Goal: Communication & Community: Answer question/provide support

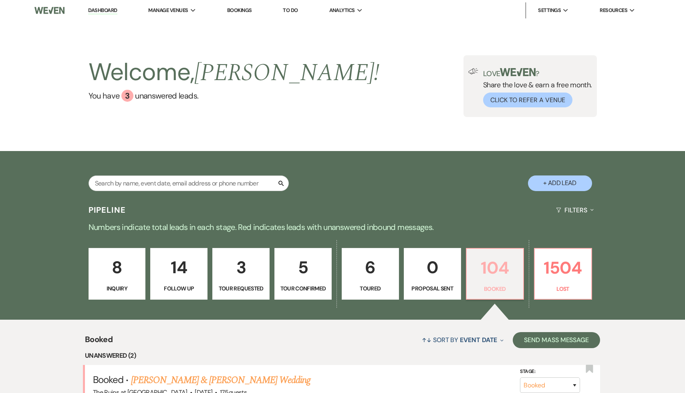
click at [507, 269] on p "104" at bounding box center [495, 268] width 47 height 27
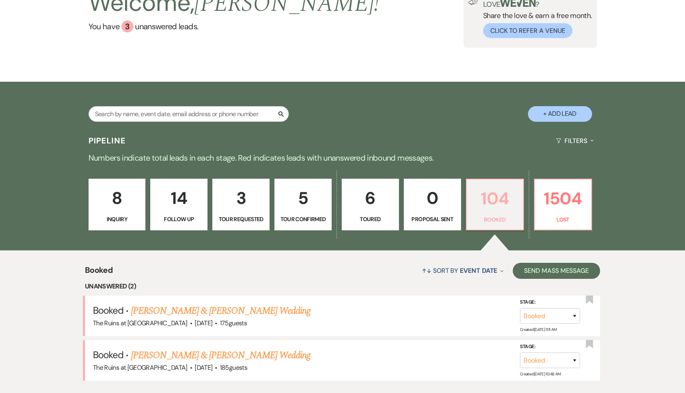
scroll to position [85, 0]
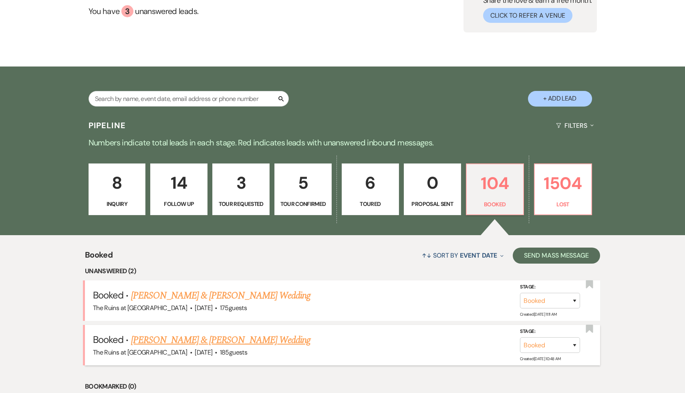
click at [224, 339] on link "[PERSON_NAME] & [PERSON_NAME] Wedding" at bounding box center [221, 340] width 180 height 14
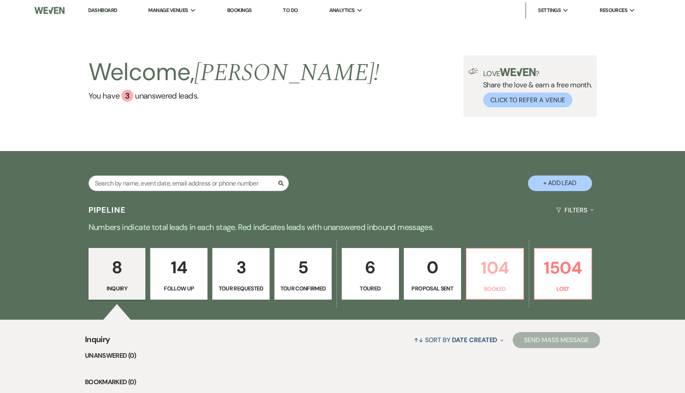
click at [492, 275] on p "104" at bounding box center [495, 268] width 47 height 27
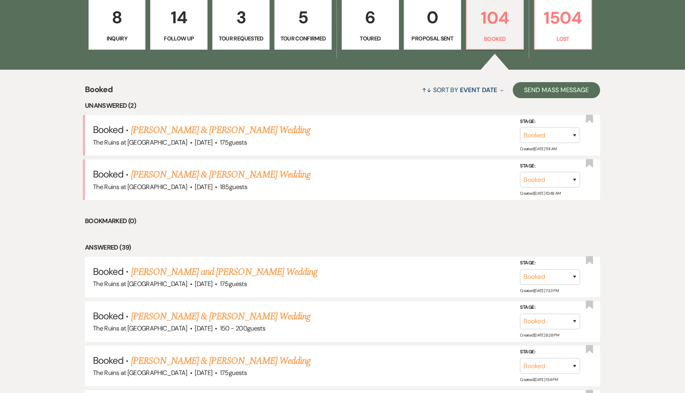
scroll to position [179, 0]
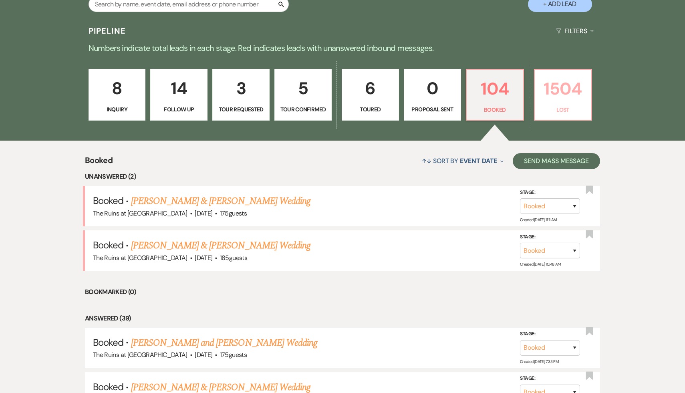
click at [572, 87] on p "1504" at bounding box center [563, 88] width 47 height 27
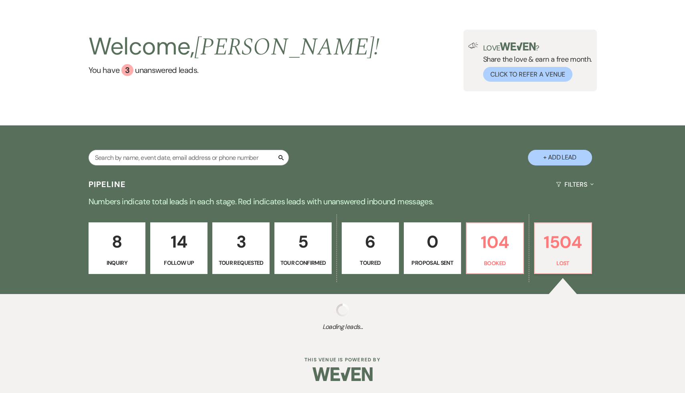
scroll to position [26, 0]
select select "8"
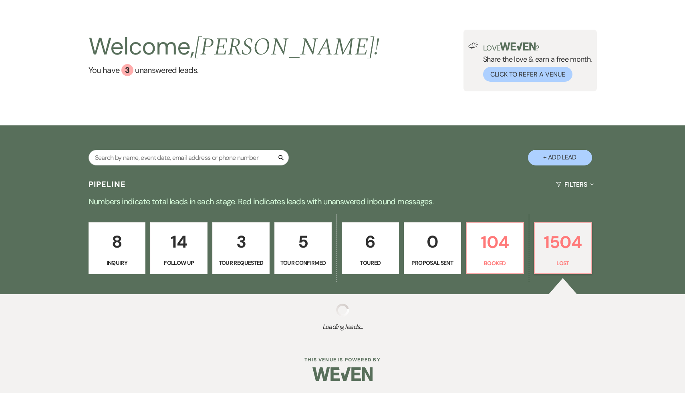
select select "8"
select select "7"
select select "8"
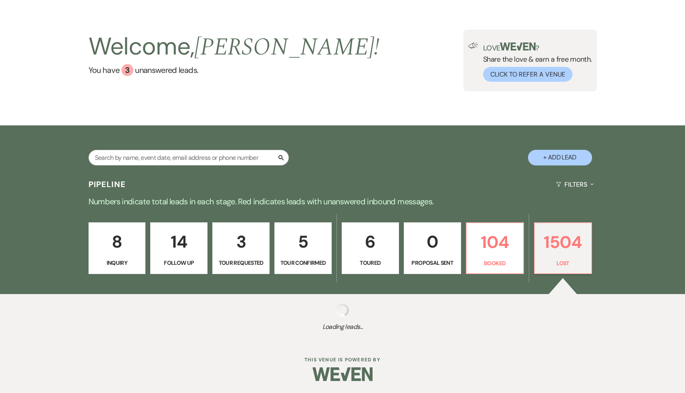
select select "8"
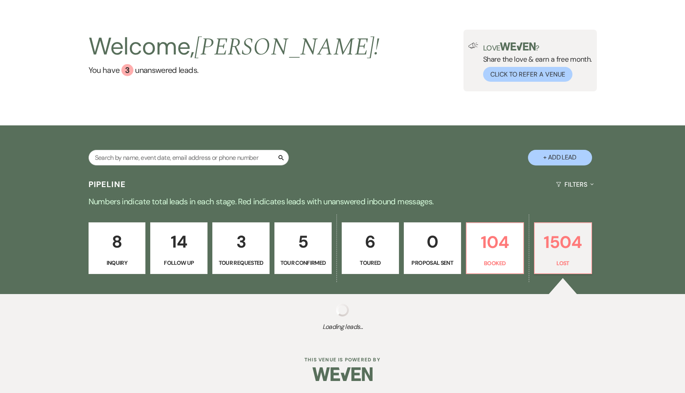
select select "8"
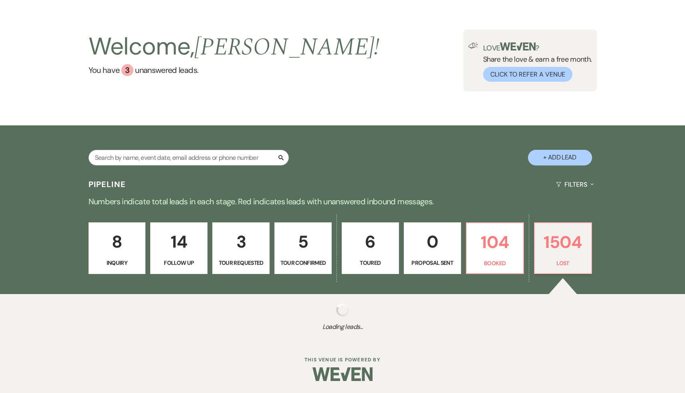
select select "8"
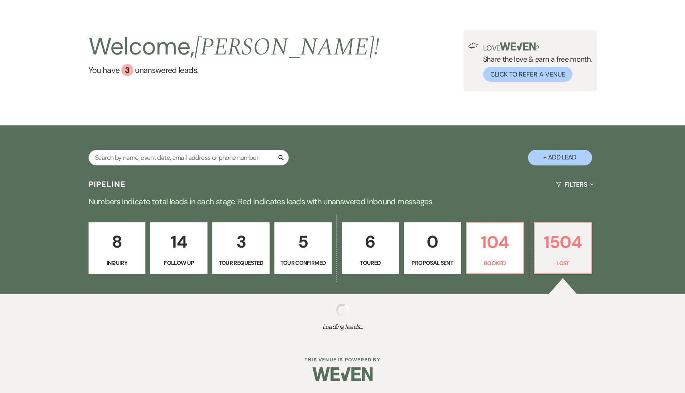
select select "8"
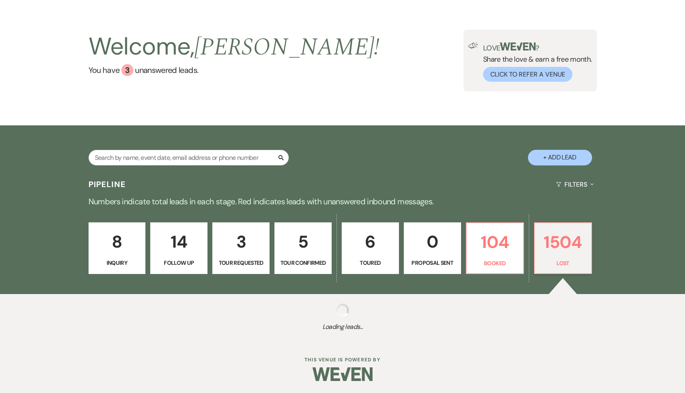
select select "8"
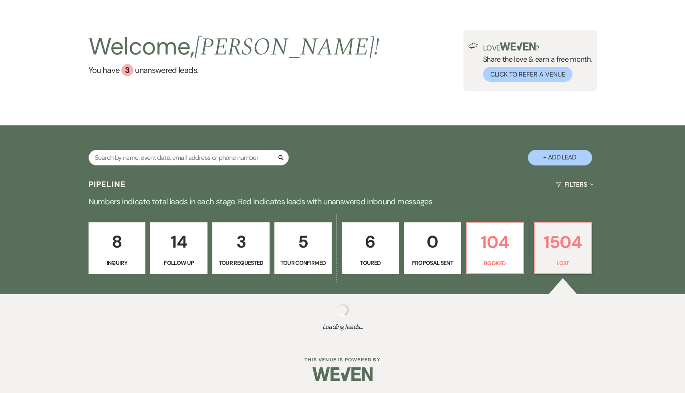
select select "8"
select select "5"
select select "8"
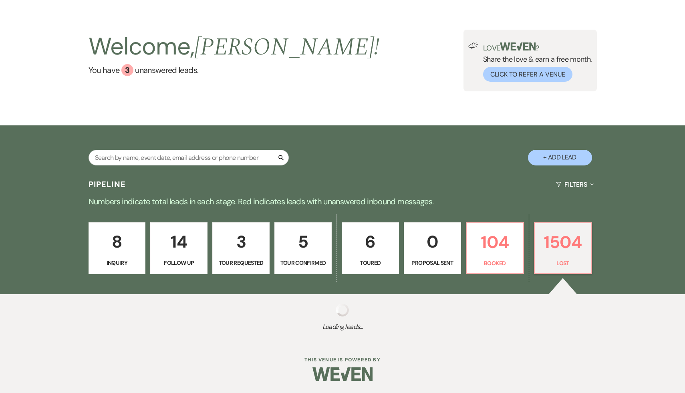
select select "8"
select select "5"
select select "8"
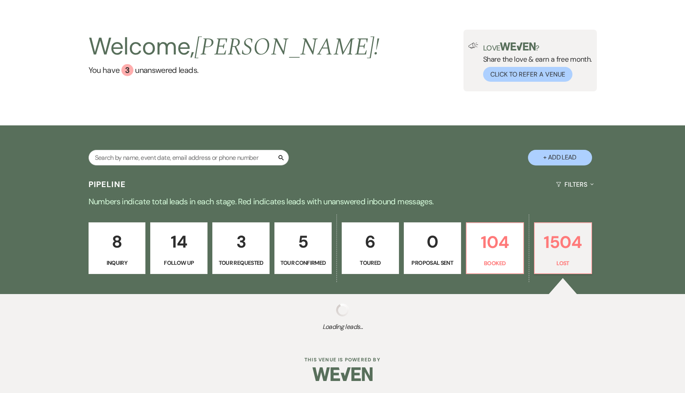
select select "8"
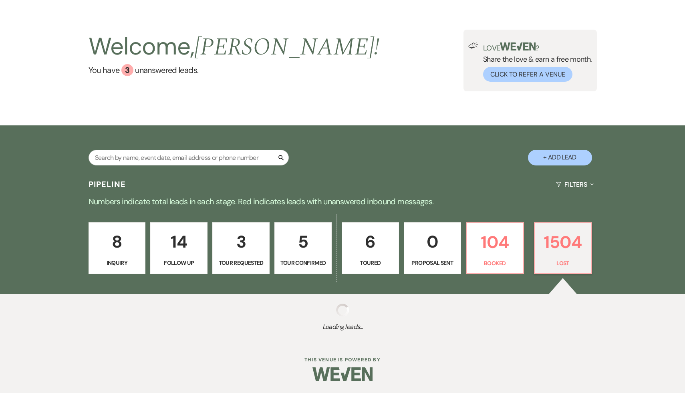
select select "5"
select select "8"
select select "7"
select select "8"
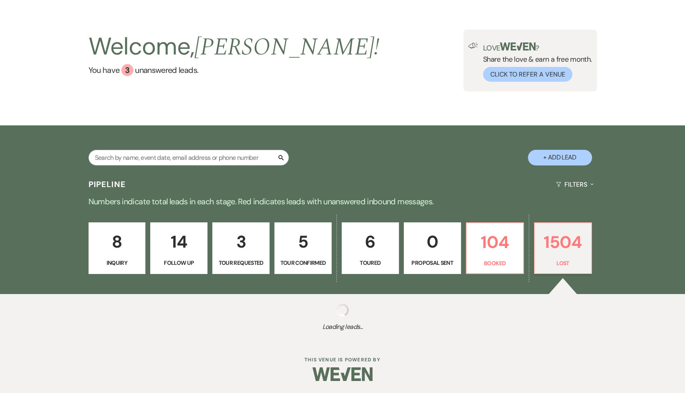
select select "8"
select select "7"
select select "8"
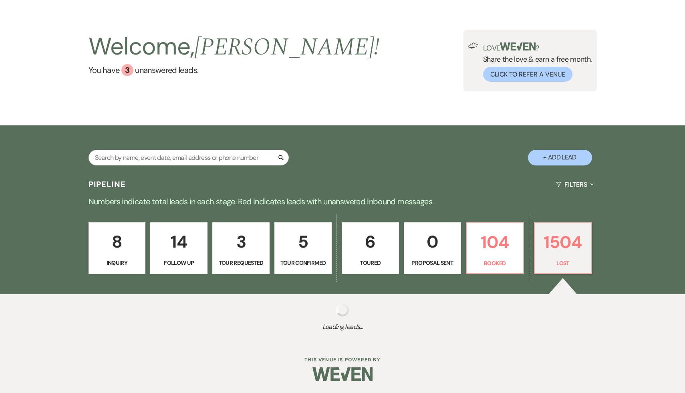
select select "5"
select select "8"
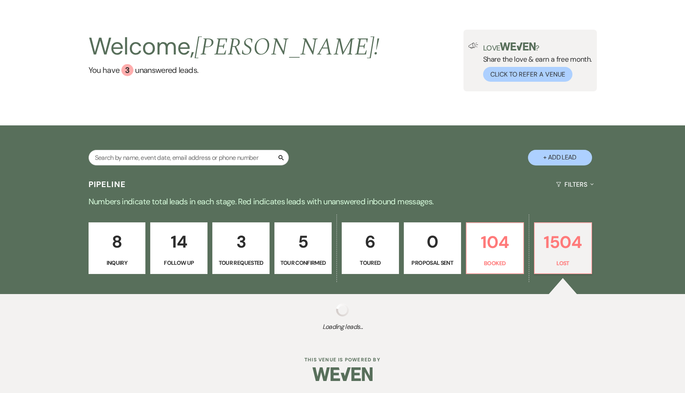
select select "8"
select select "7"
select select "8"
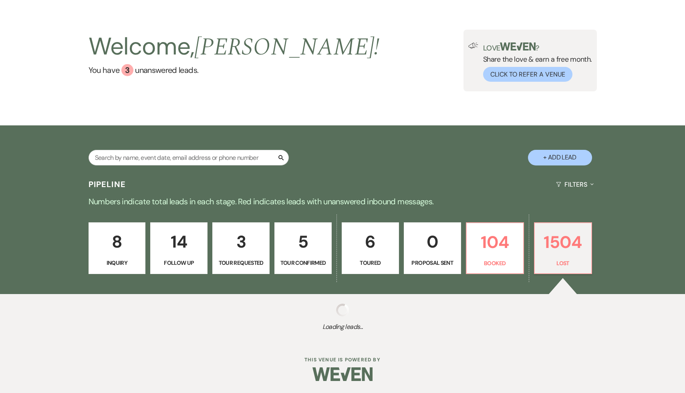
select select "5"
select select "8"
select select "5"
select select "8"
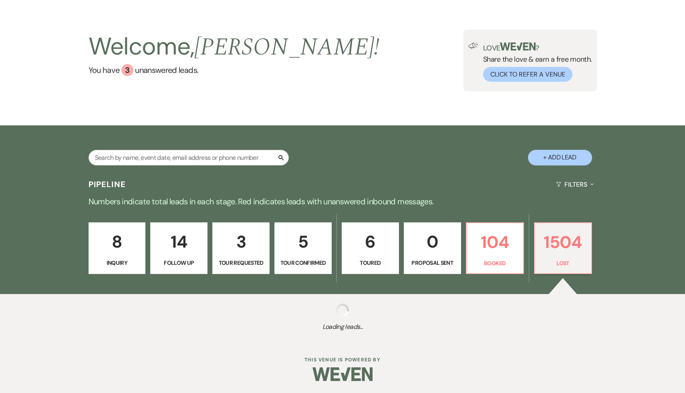
select select "8"
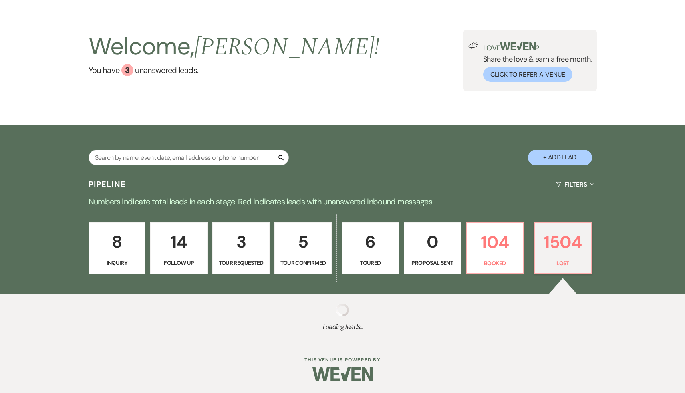
select select "5"
select select "8"
select select "5"
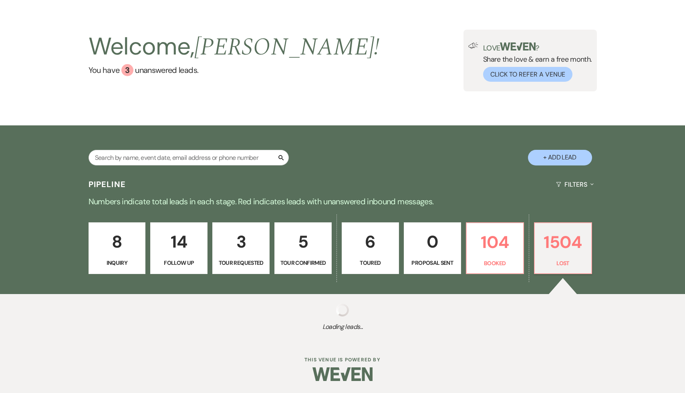
select select "8"
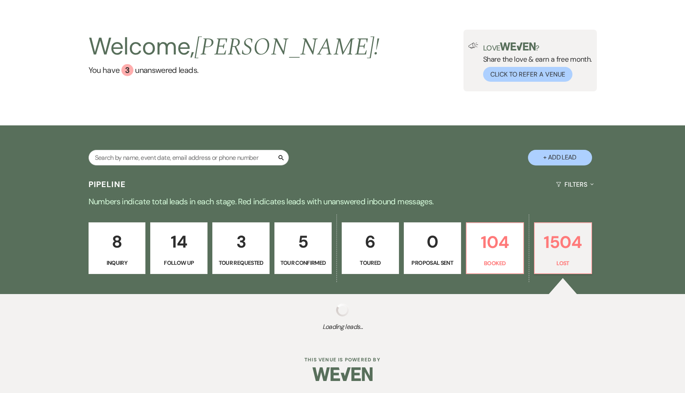
select select "8"
select select "5"
select select "8"
select select "6"
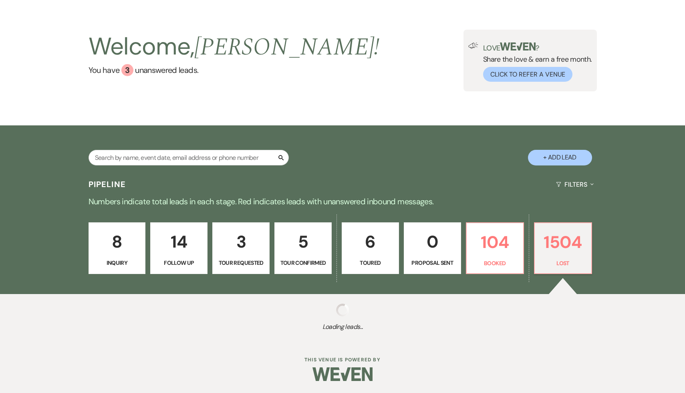
select select "8"
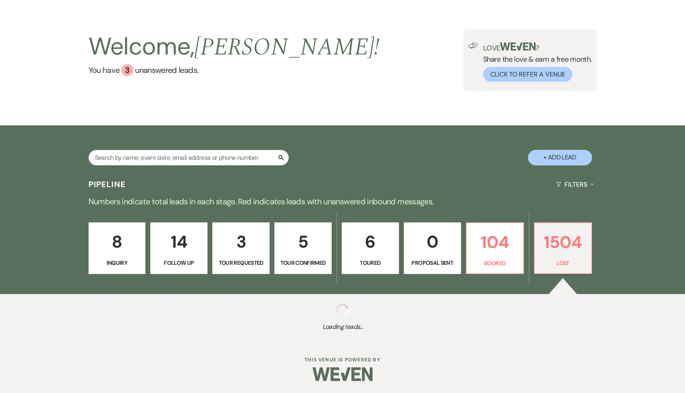
select select "5"
select select "8"
select select "7"
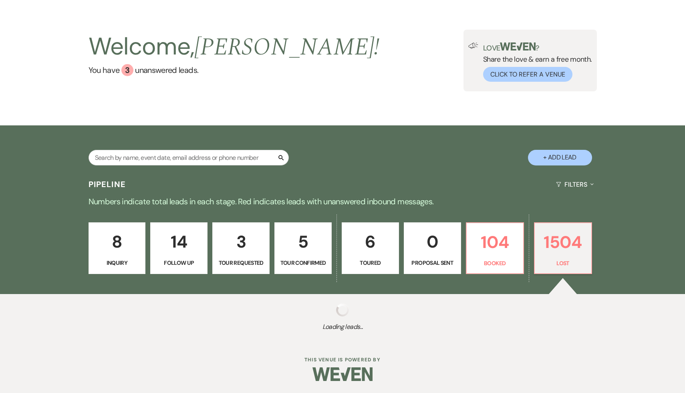
select select "8"
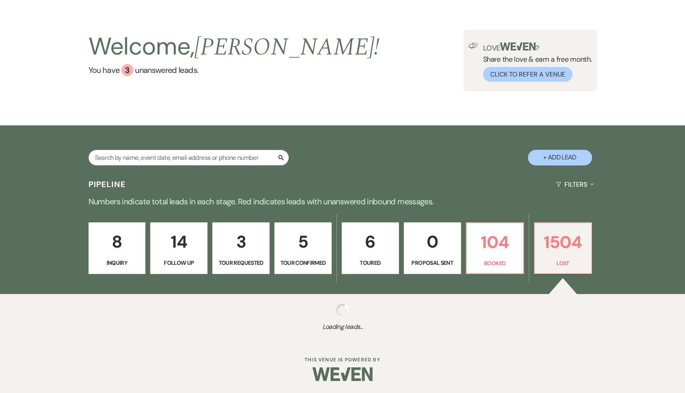
select select "8"
select select "5"
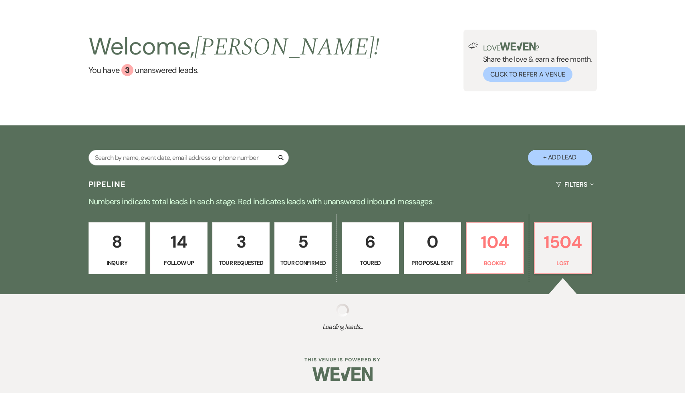
select select "8"
select select "7"
select select "8"
select select "7"
select select "8"
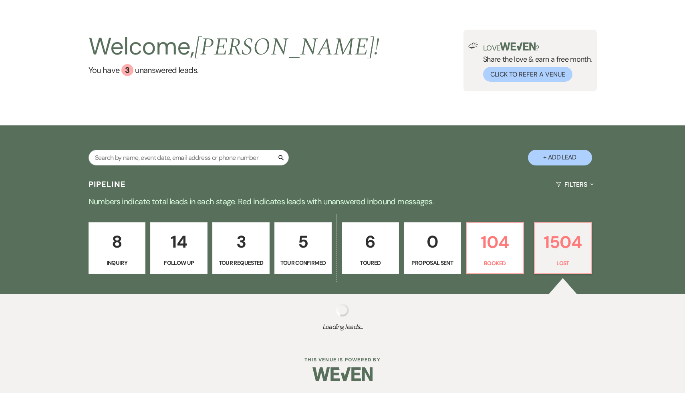
select select "8"
select select "7"
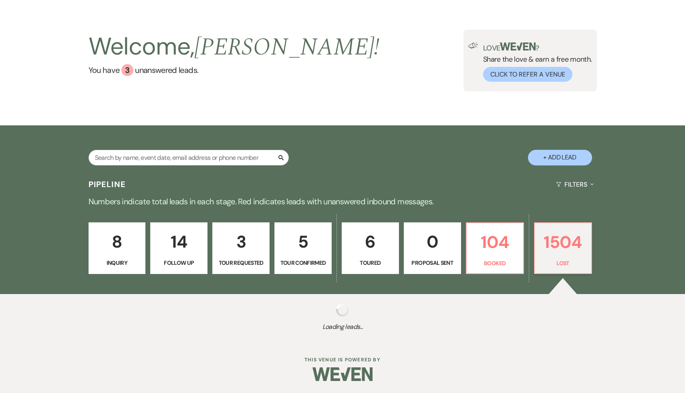
select select "8"
select select "10"
select select "8"
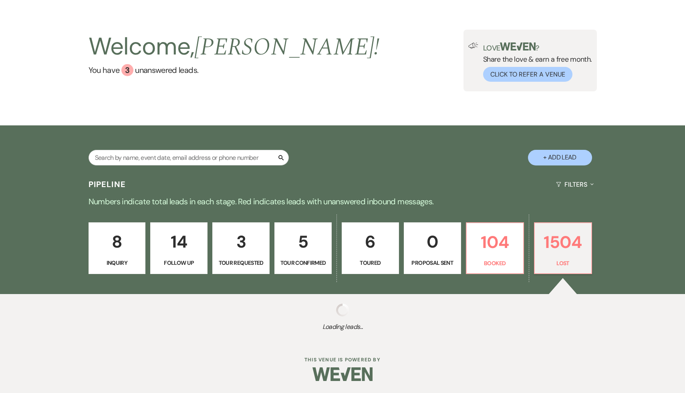
select select "8"
select select "5"
select select "8"
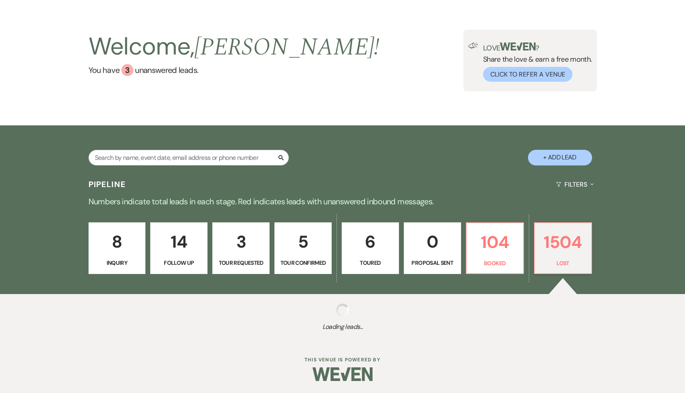
select select "8"
select select "7"
select select "8"
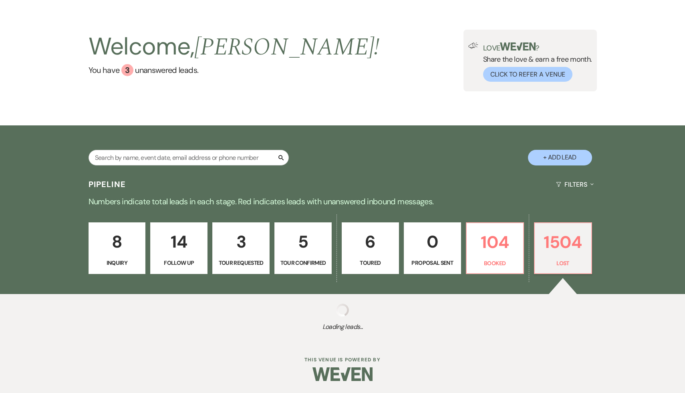
select select "8"
select select "7"
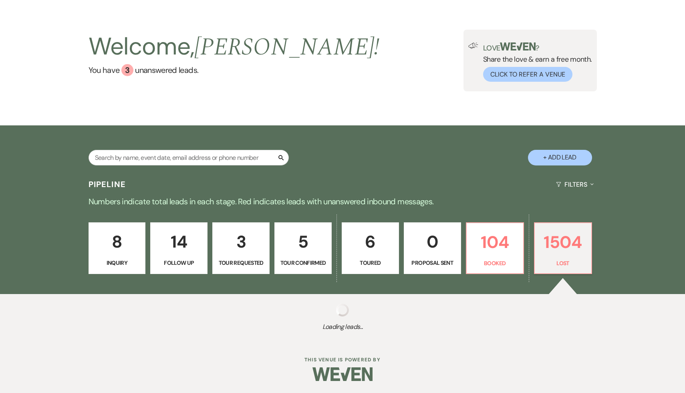
select select "8"
select select "7"
select select "8"
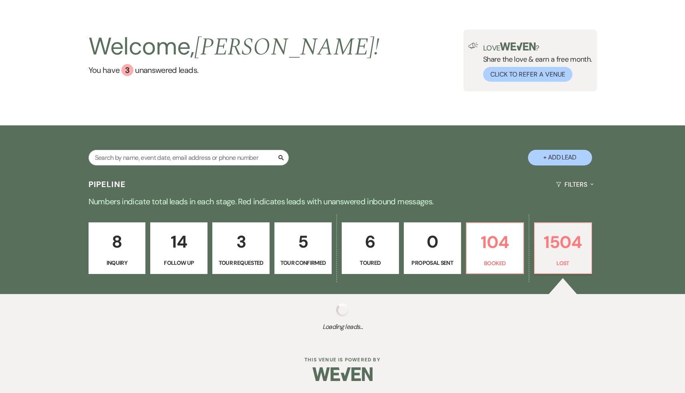
select select "8"
select select "7"
select select "8"
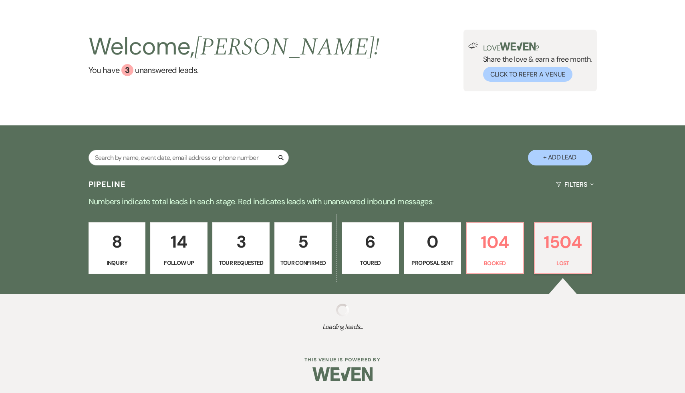
select select "8"
select select "5"
select select "8"
select select "7"
select select "8"
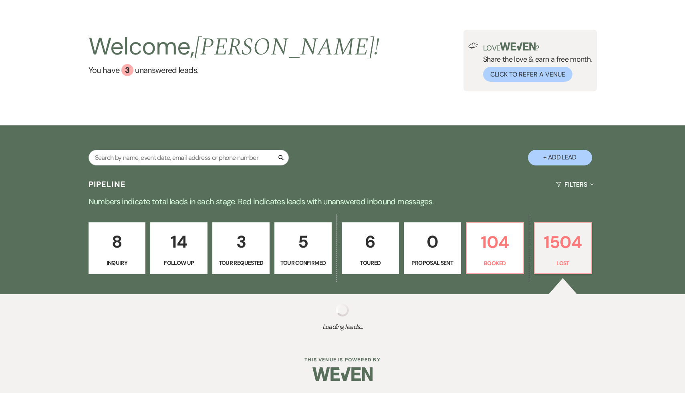
select select "8"
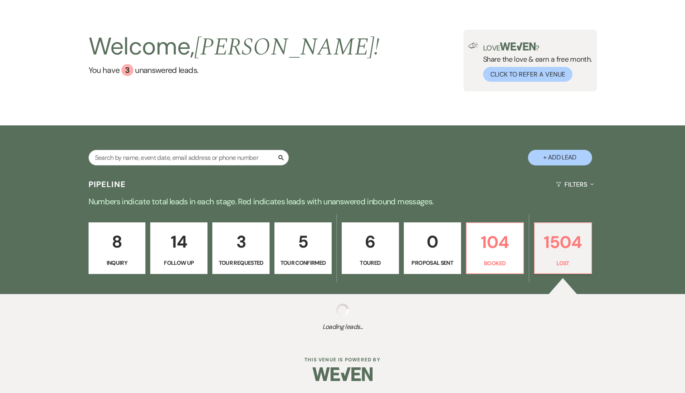
select select "8"
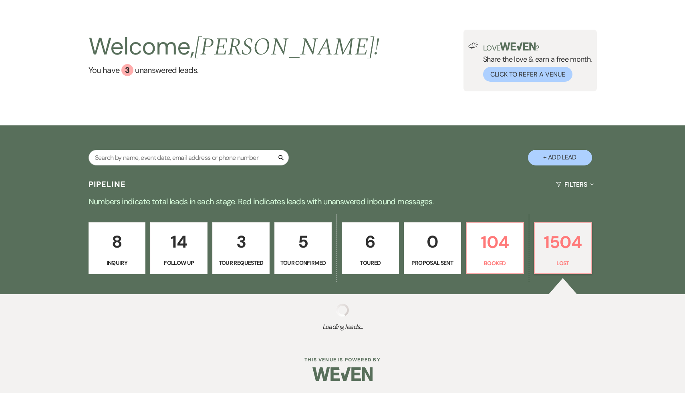
select select "8"
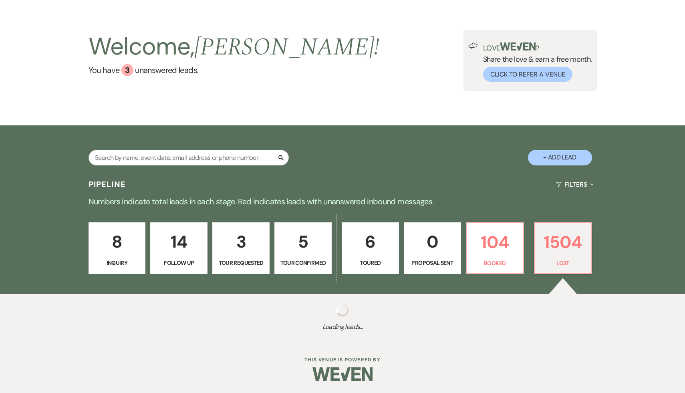
select select "8"
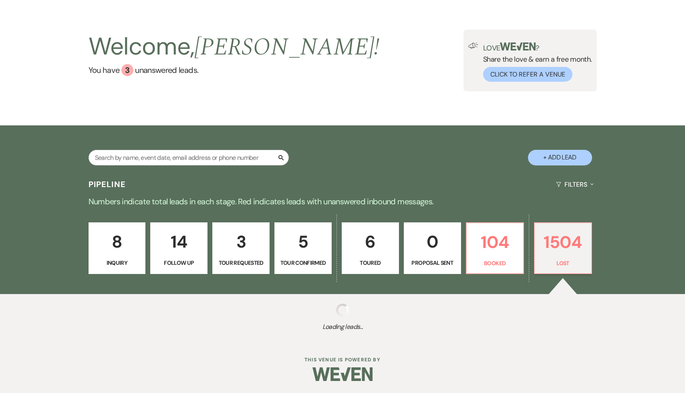
select select "8"
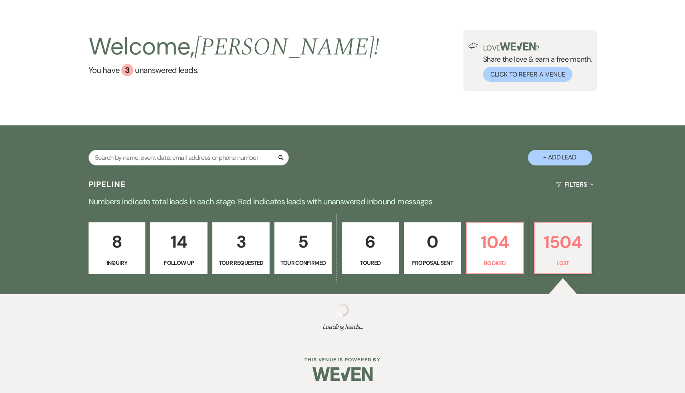
select select "8"
select select "6"
select select "8"
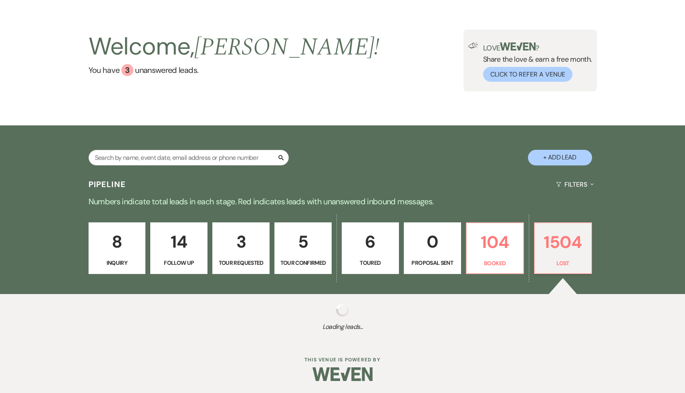
select select "8"
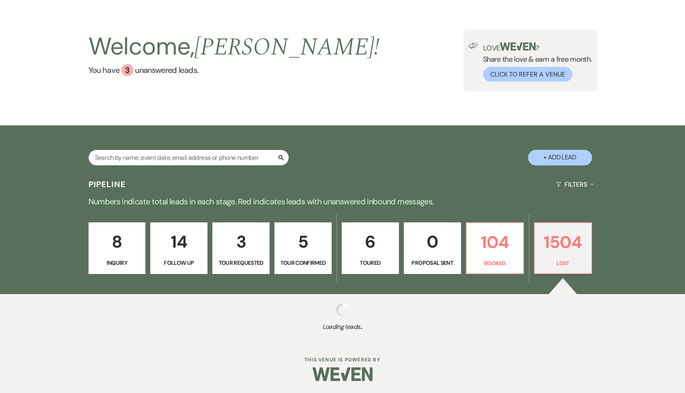
select select "8"
select select "6"
select select "8"
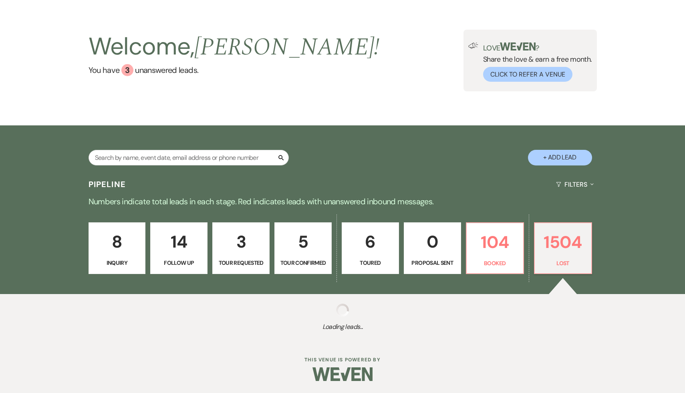
select select "8"
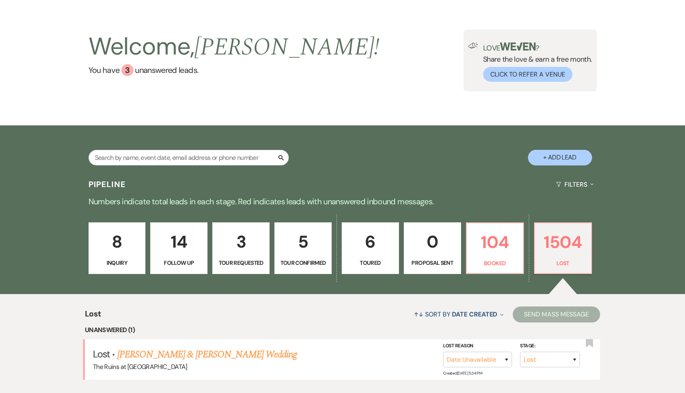
scroll to position [179, 0]
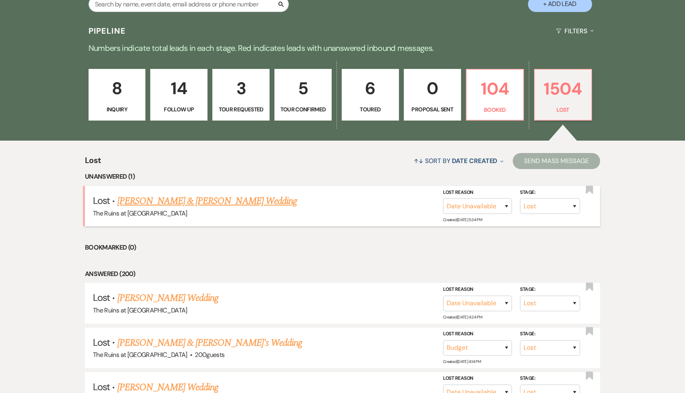
click at [218, 206] on link "[PERSON_NAME] & [PERSON_NAME] Wedding" at bounding box center [207, 201] width 180 height 14
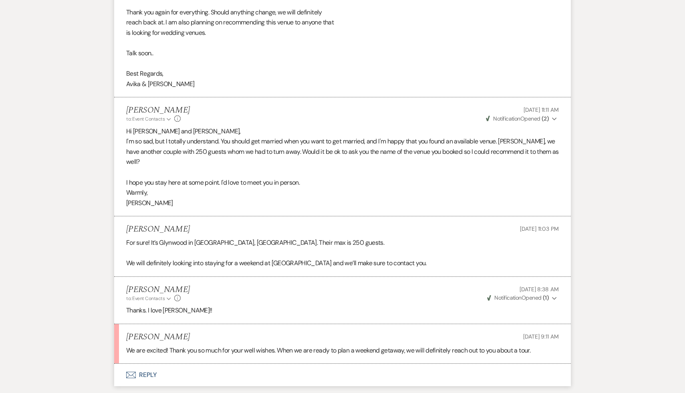
scroll to position [4071, 0]
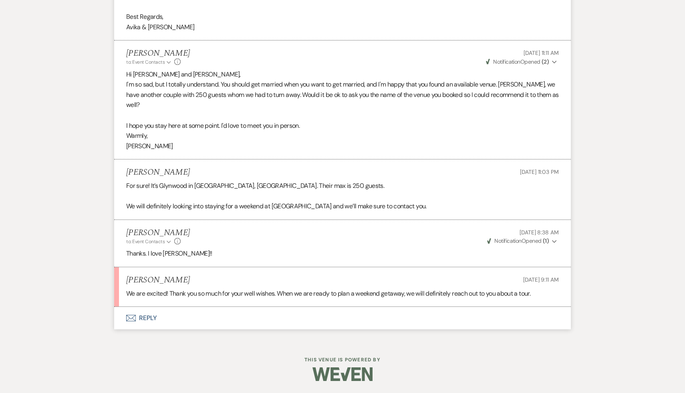
click at [146, 317] on button "Envelope Reply" at bounding box center [342, 318] width 457 height 22
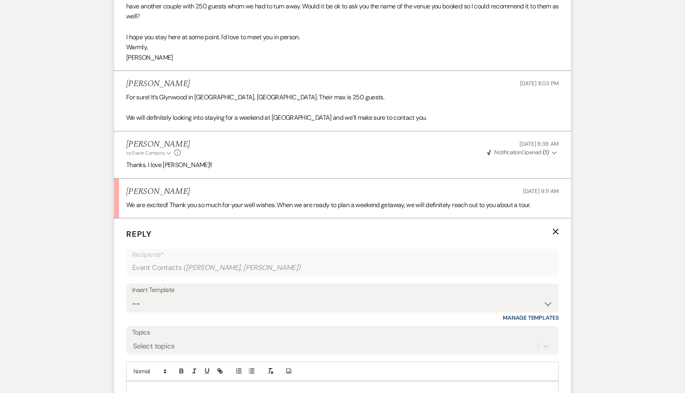
scroll to position [4224, 0]
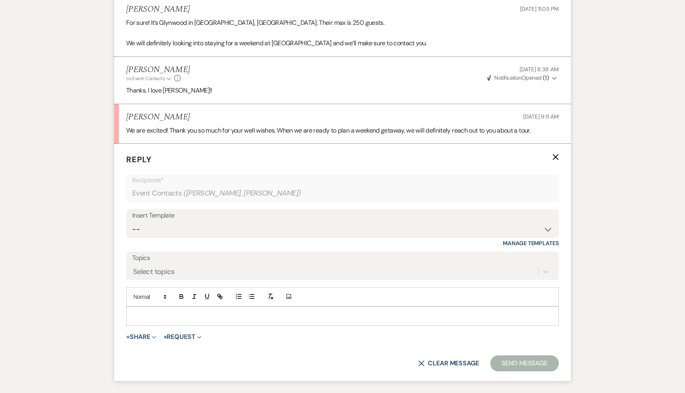
click at [146, 317] on div at bounding box center [343, 316] width 432 height 18
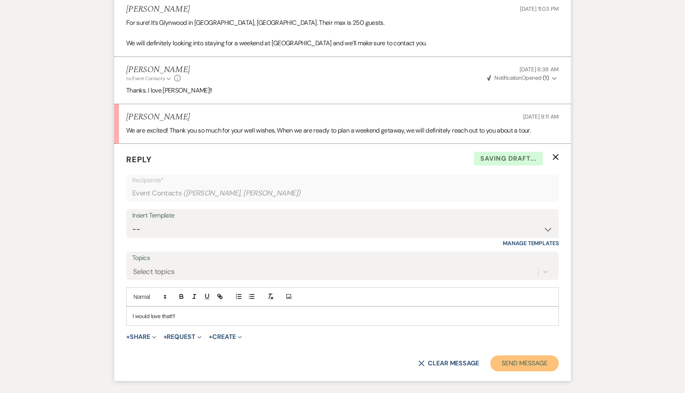
click at [529, 371] on button "Send Message" at bounding box center [525, 364] width 69 height 16
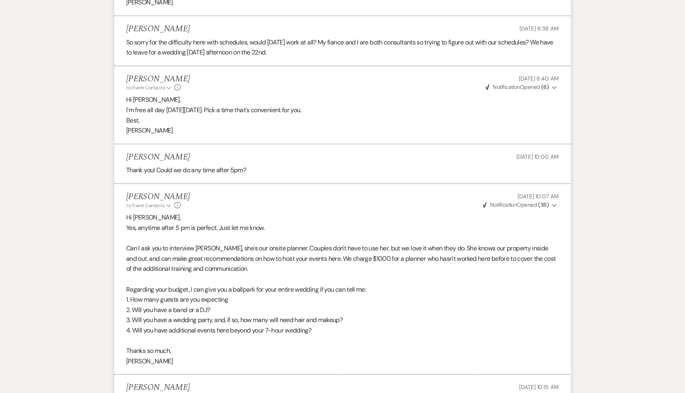
scroll to position [980, 0]
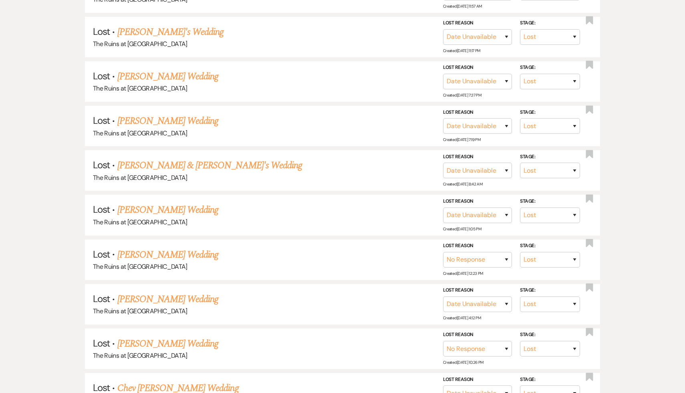
scroll to position [179, 0]
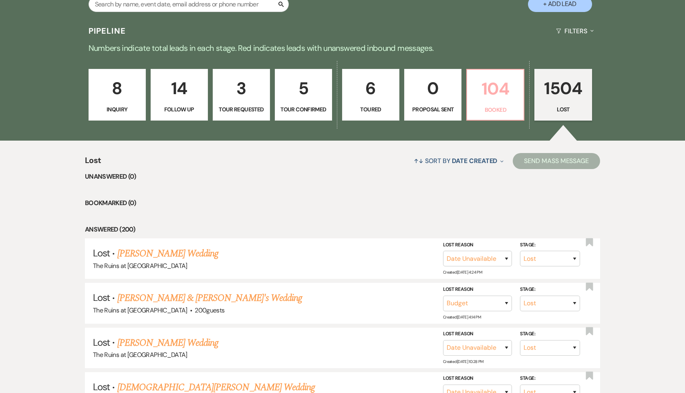
click at [487, 91] on p "104" at bounding box center [495, 88] width 47 height 27
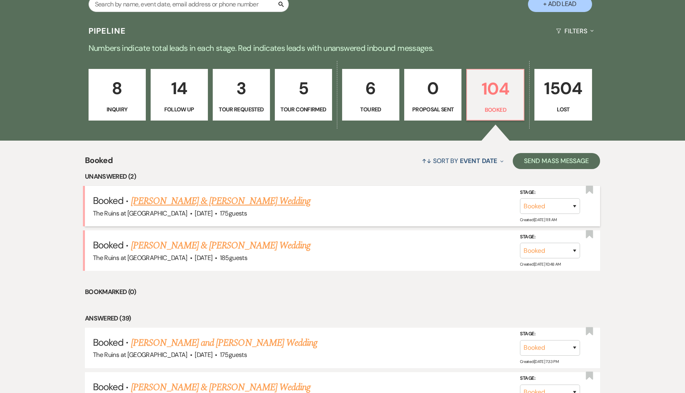
click at [253, 202] on link "[PERSON_NAME] & [PERSON_NAME] Wedding" at bounding box center [221, 201] width 180 height 14
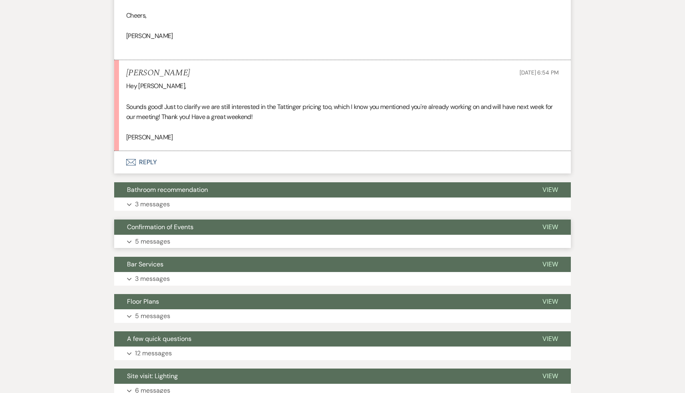
scroll to position [1714, 0]
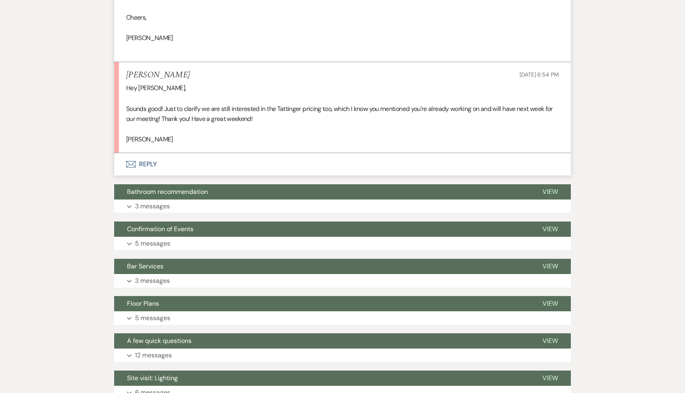
click at [150, 176] on button "Envelope Reply" at bounding box center [342, 164] width 457 height 22
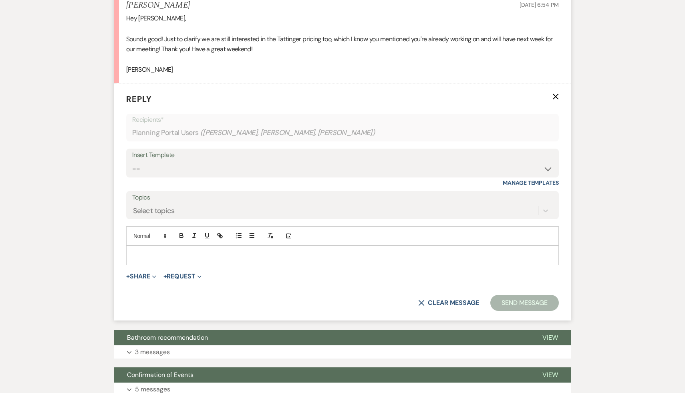
scroll to position [1809, 0]
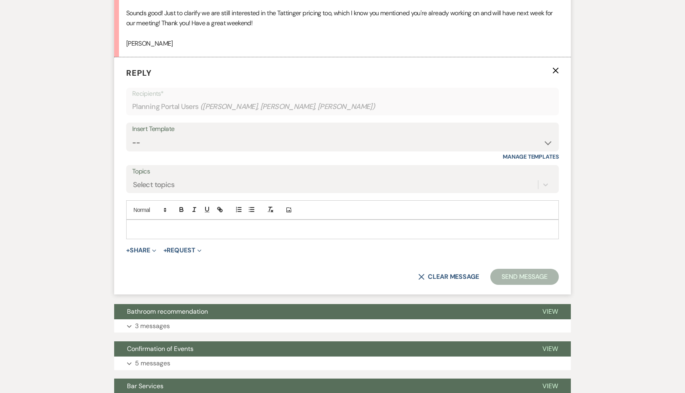
click at [179, 234] on p at bounding box center [343, 229] width 420 height 9
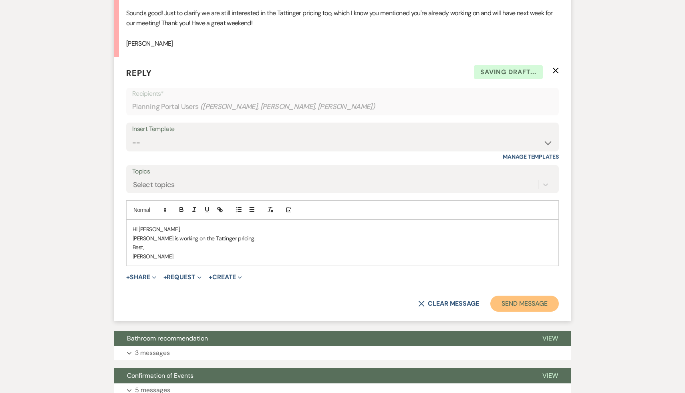
click at [543, 312] on button "Send Message" at bounding box center [525, 304] width 69 height 16
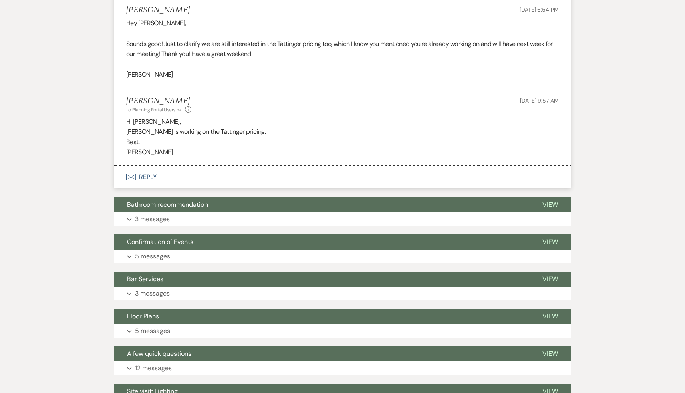
scroll to position [1752, 0]
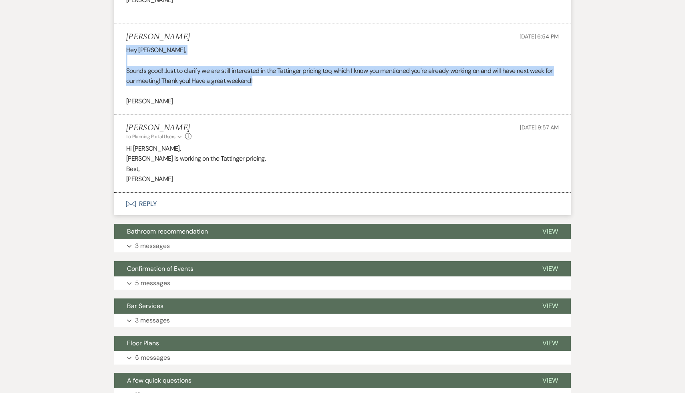
drag, startPoint x: 289, startPoint y: 101, endPoint x: 124, endPoint y: 72, distance: 167.3
click at [124, 72] on li "[PERSON_NAME] [DATE] 6:54 PM Hey [PERSON_NAME], Sounds good! Just to clarify we…" at bounding box center [342, 69] width 457 height 91
copy div "Hey [PERSON_NAME], Sounds good! Just to clarify we are still interested in the …"
